Goal: Transaction & Acquisition: Download file/media

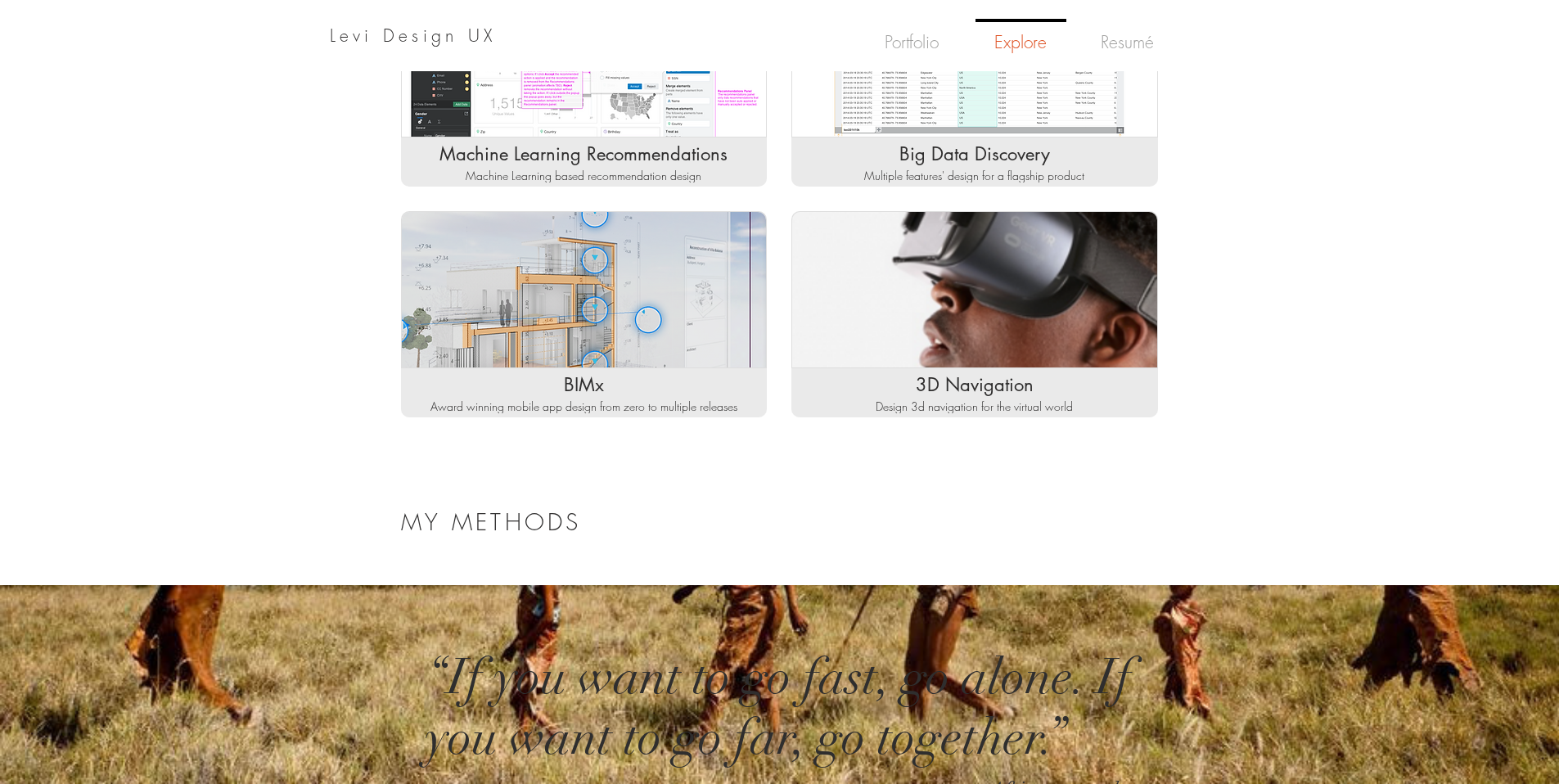
scroll to position [684, 0]
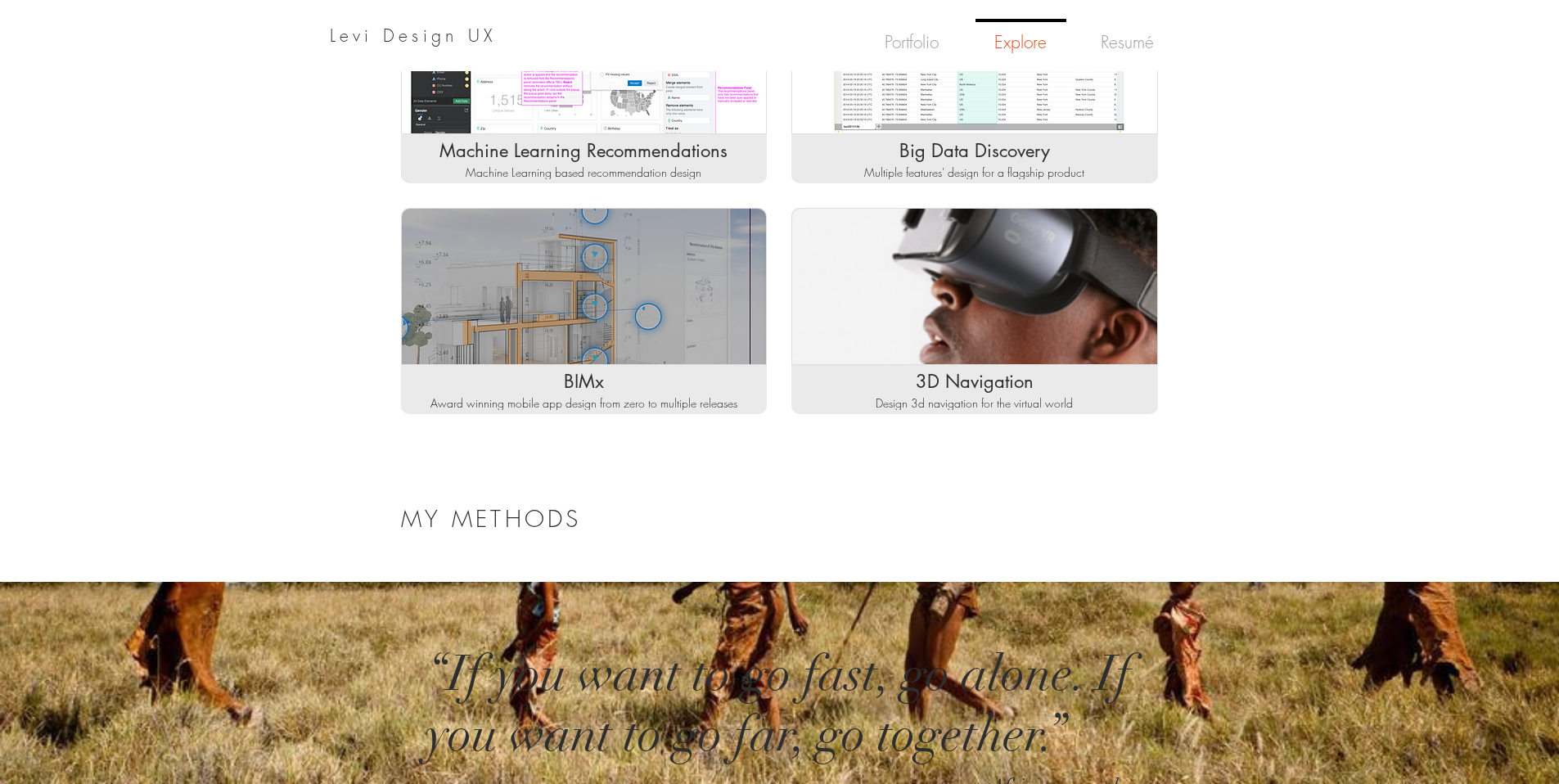
click at [698, 291] on div "Matrix gallery" at bounding box center [585, 286] width 367 height 157
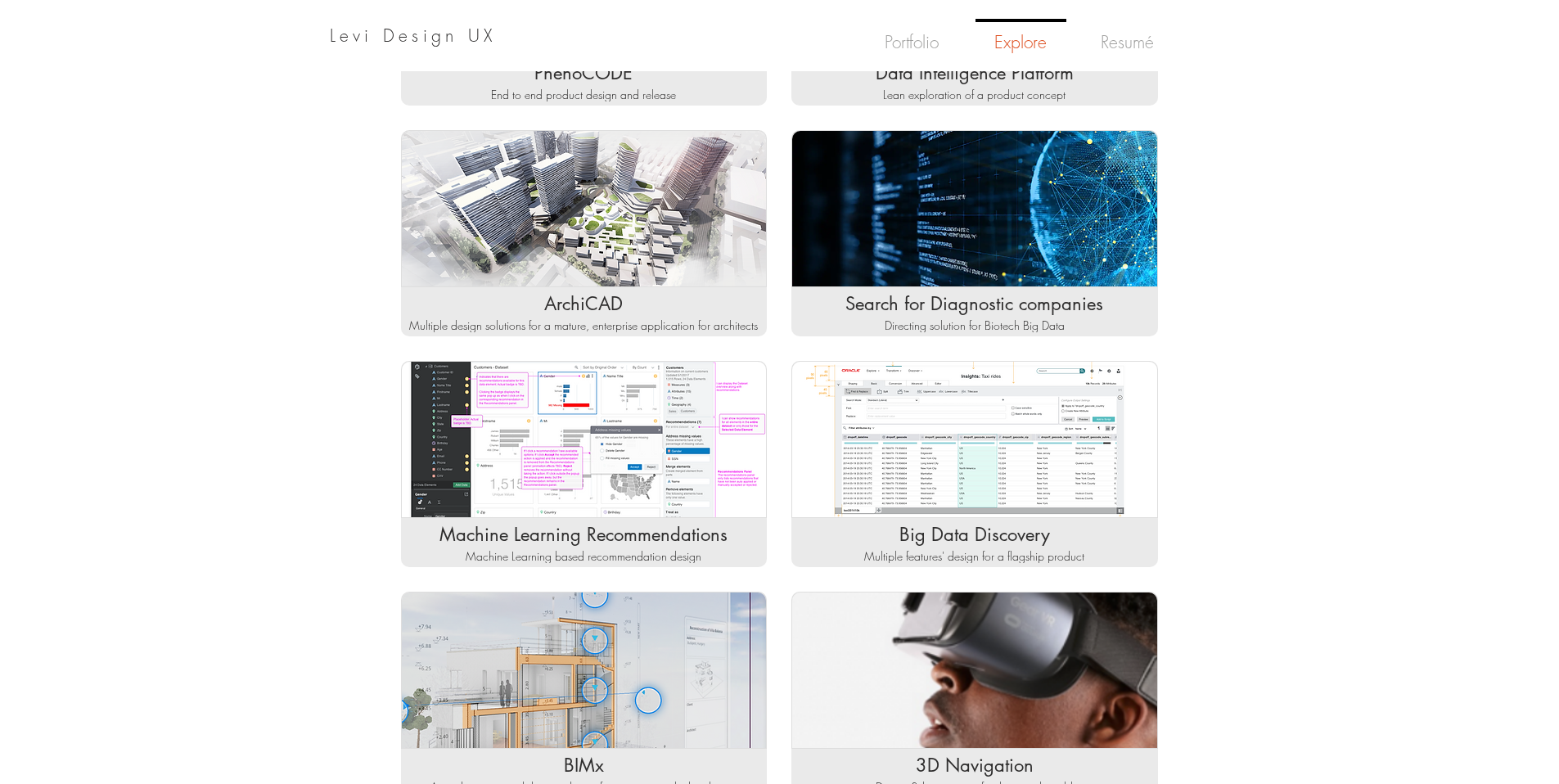
scroll to position [0, 0]
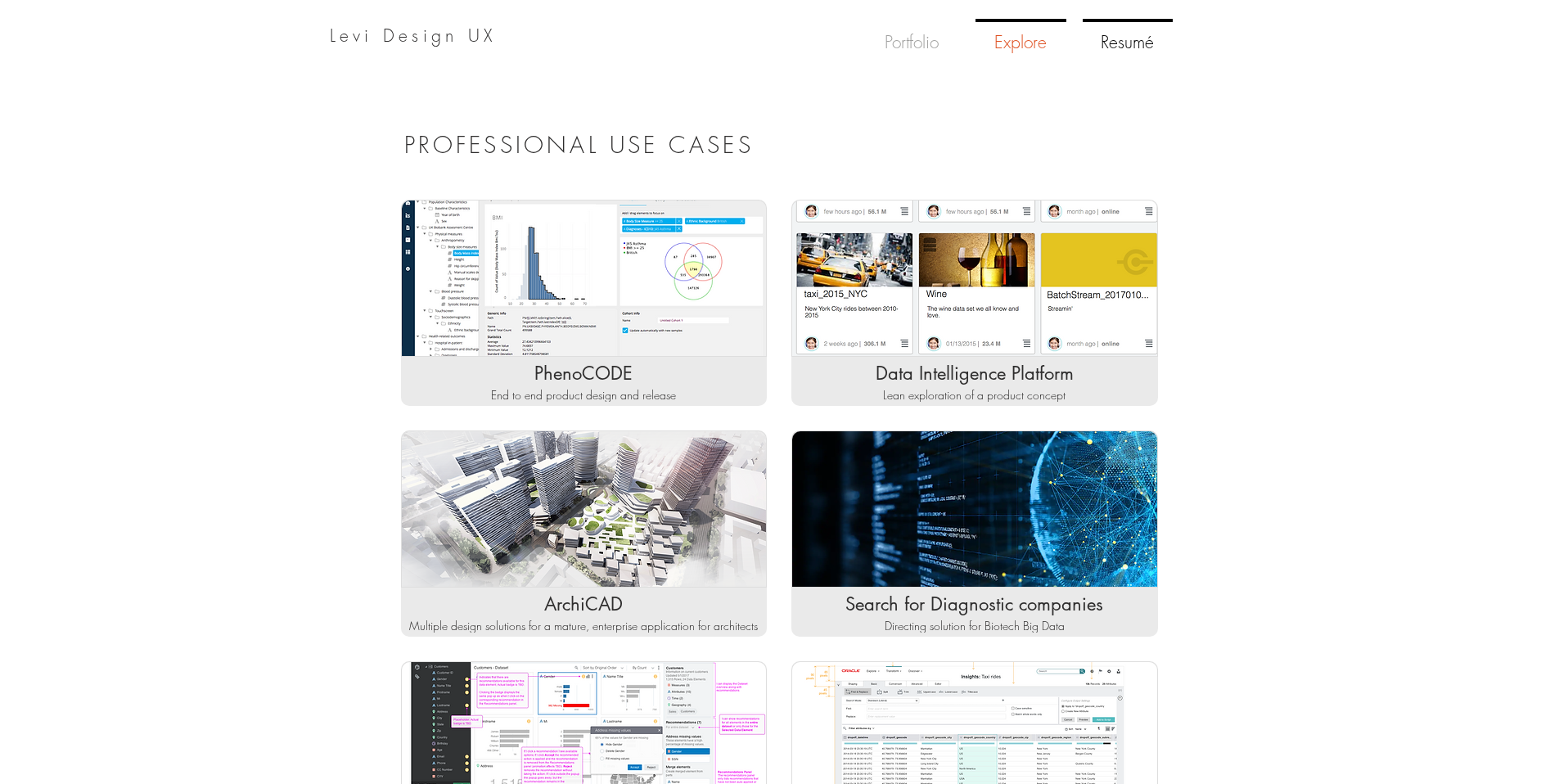
click at [1157, 42] on p "Resumé" at bounding box center [1127, 43] width 66 height 43
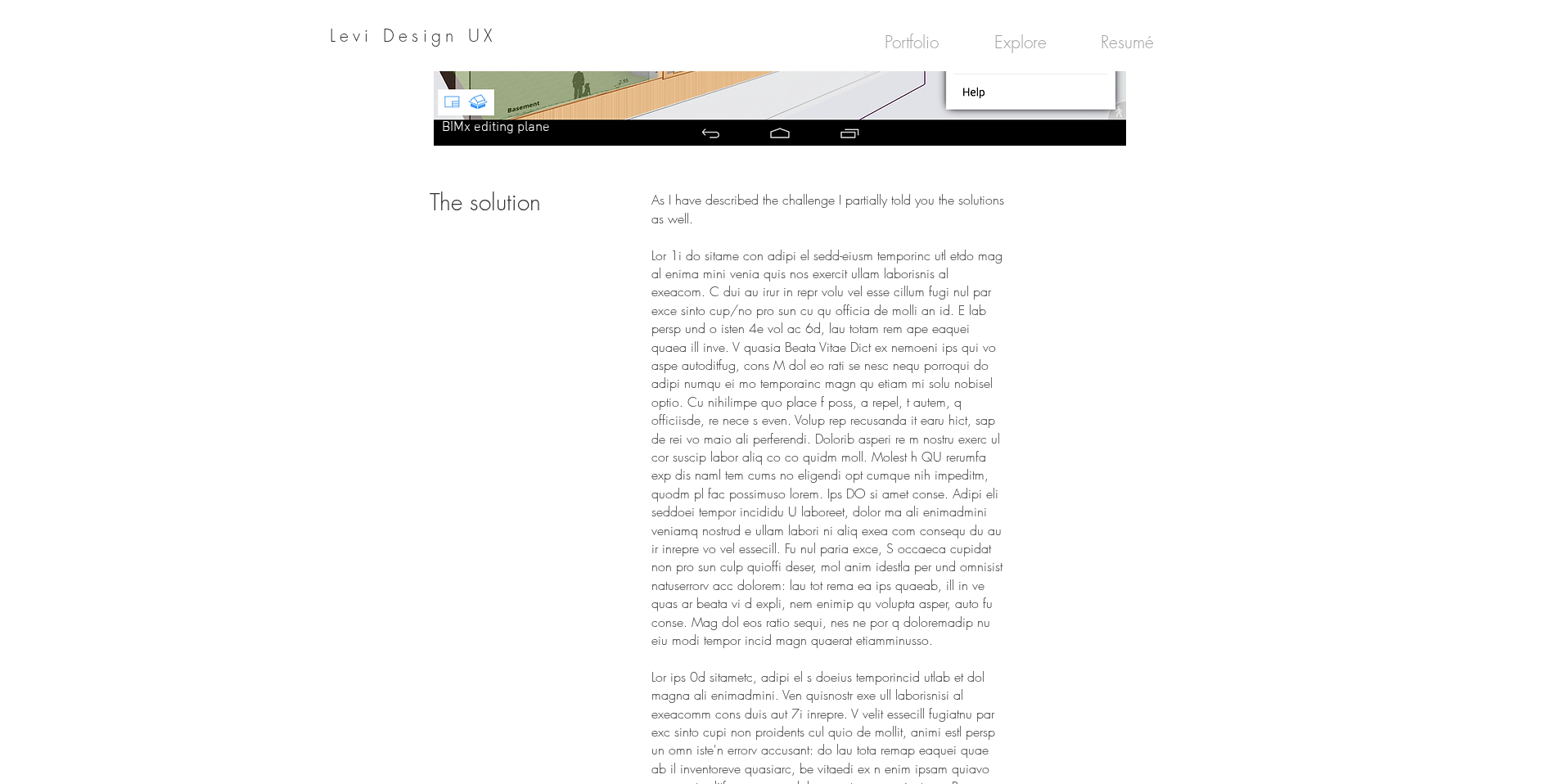
scroll to position [1733, 0]
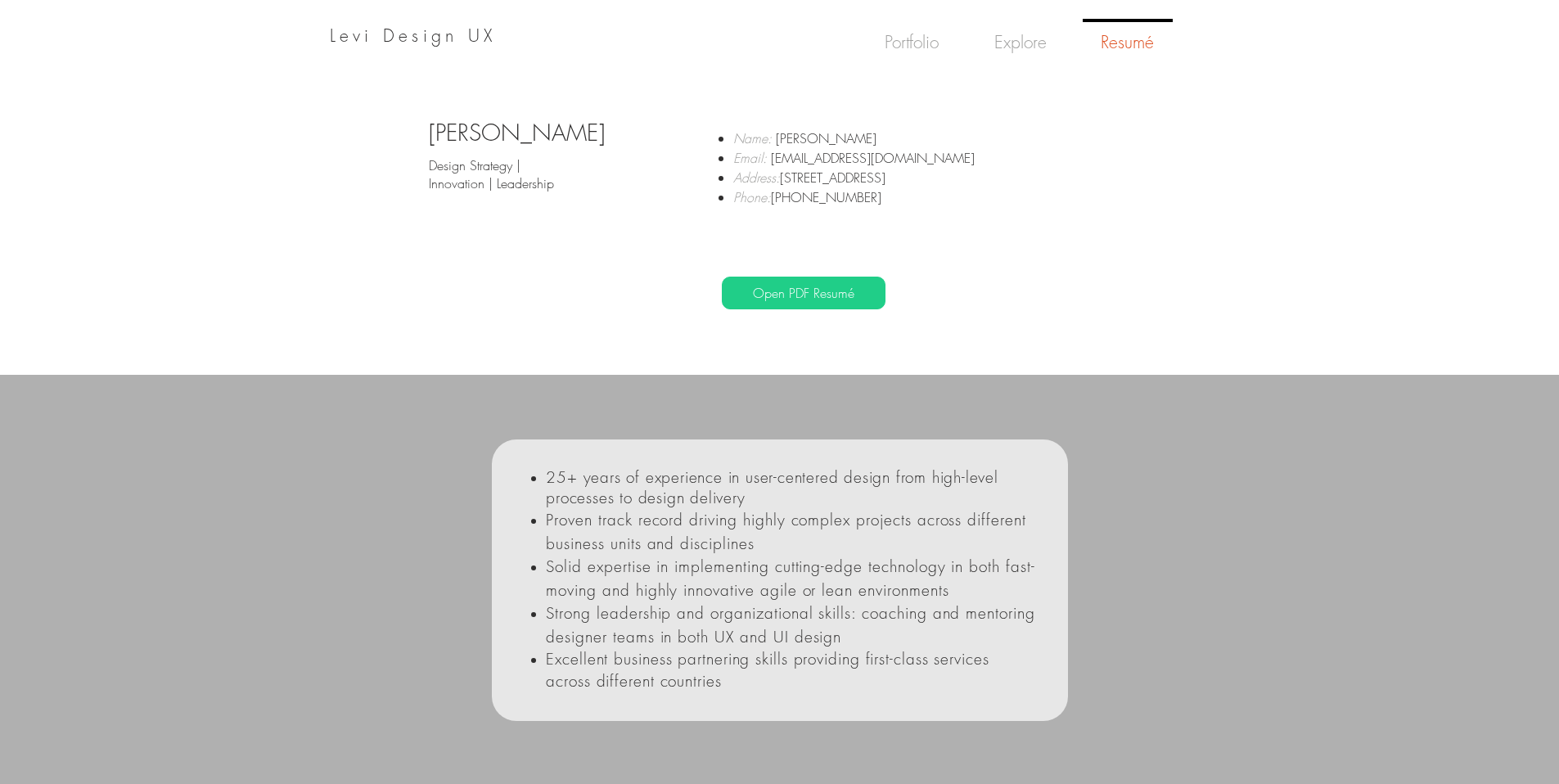
click at [867, 304] on link "Open PDF Resumé" at bounding box center [804, 293] width 164 height 33
